Goal: Task Accomplishment & Management: Complete application form

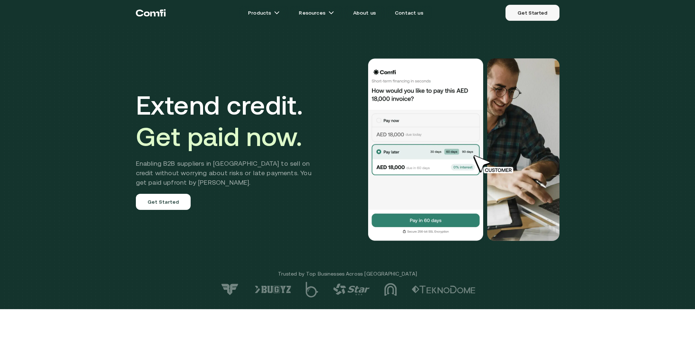
click at [519, 12] on link "Get Started" at bounding box center [532, 13] width 54 height 16
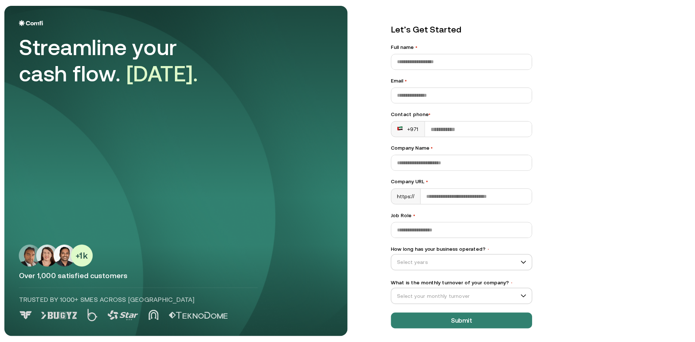
scroll to position [11, 0]
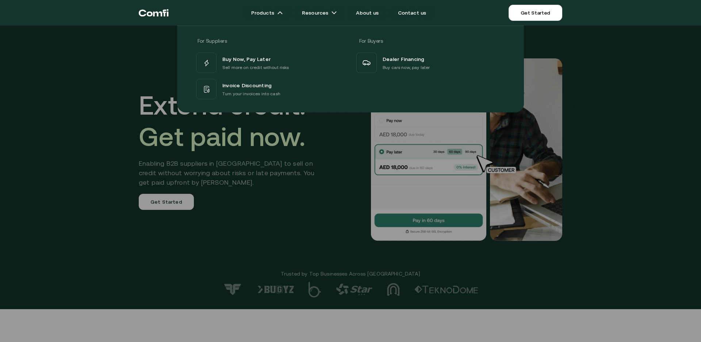
click at [159, 203] on div at bounding box center [350, 197] width 701 height 342
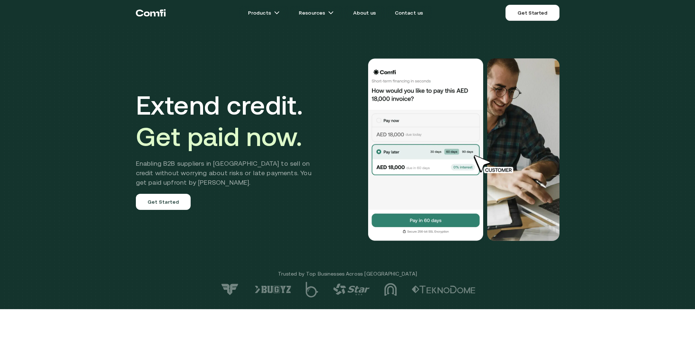
click at [159, 203] on link "Get Started" at bounding box center [163, 202] width 55 height 16
click at [413, 219] on img at bounding box center [425, 149] width 117 height 182
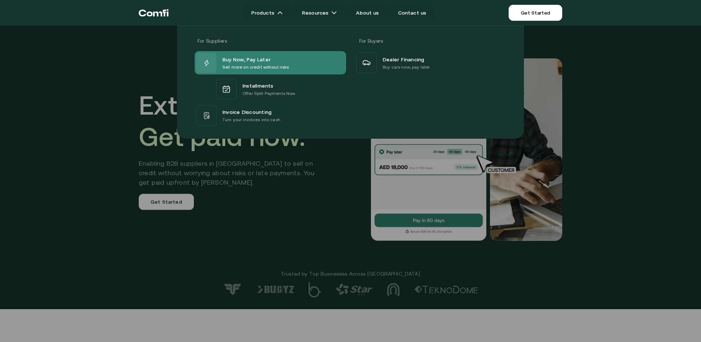
click at [242, 56] on span "Buy Now, Pay Later" at bounding box center [246, 59] width 48 height 9
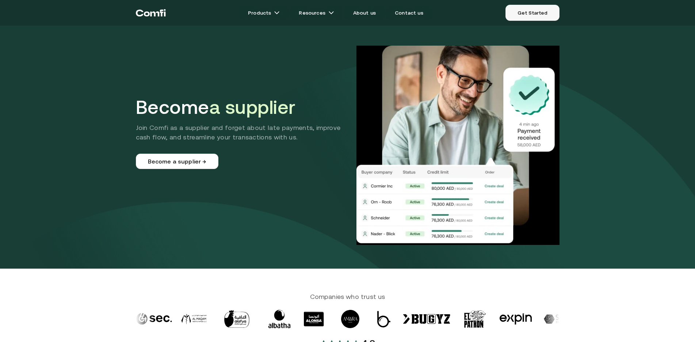
click at [533, 11] on link "Get Started" at bounding box center [532, 13] width 54 height 16
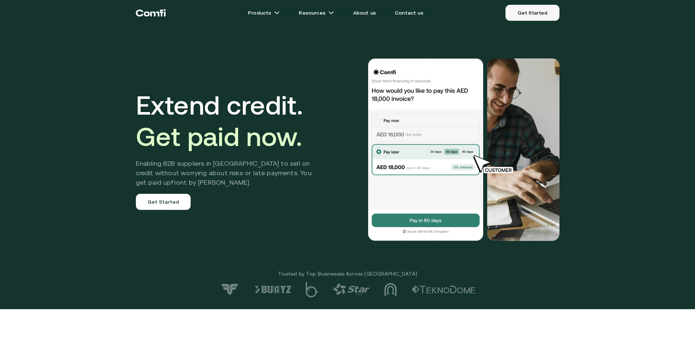
click at [537, 9] on link "Get Started" at bounding box center [532, 13] width 54 height 16
